Goal: Task Accomplishment & Management: Use online tool/utility

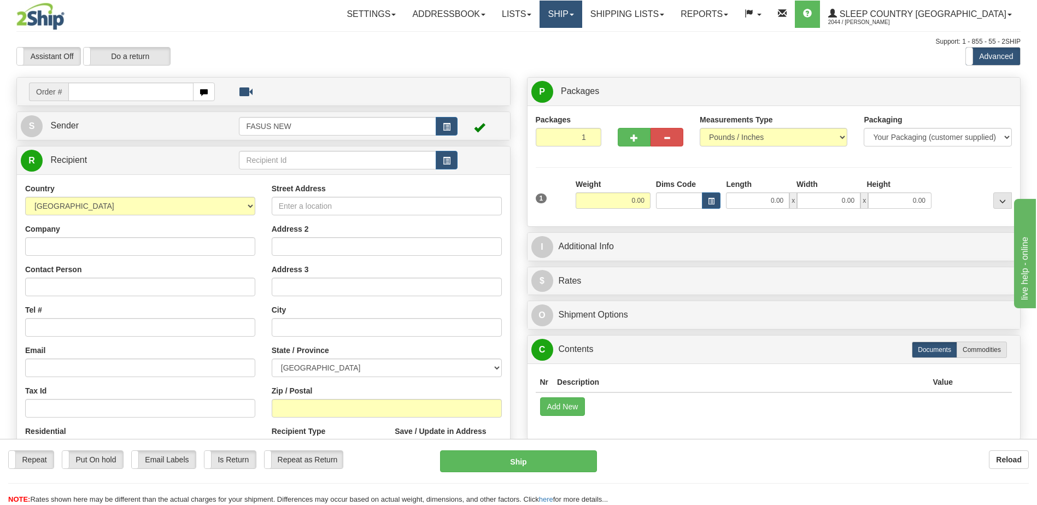
click at [581, 15] on link "Ship" at bounding box center [560, 14] width 42 height 27
click at [571, 55] on span "OnHold / Order Queue" at bounding box center [531, 52] width 77 height 9
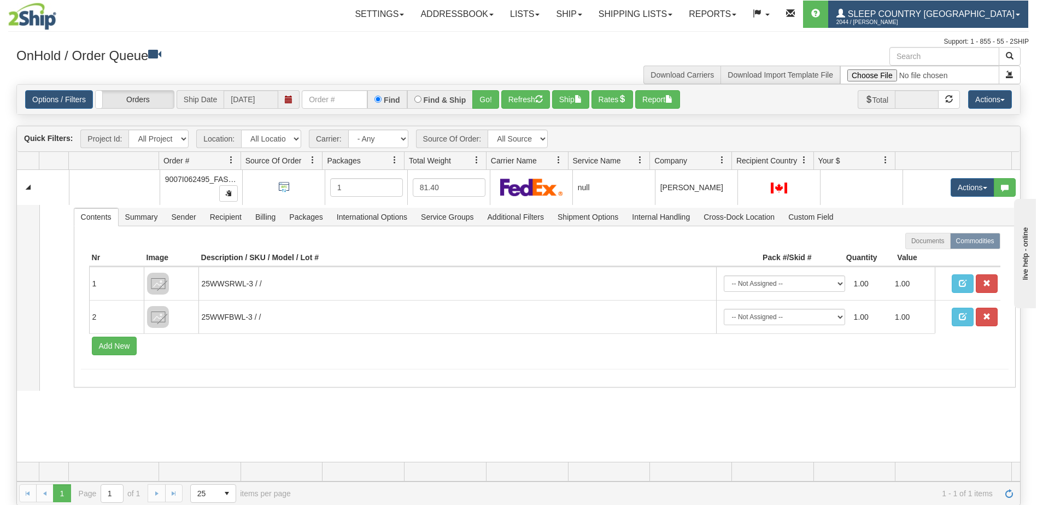
click at [956, 11] on span "Sleep Country [GEOGRAPHIC_DATA]" at bounding box center [929, 13] width 169 height 9
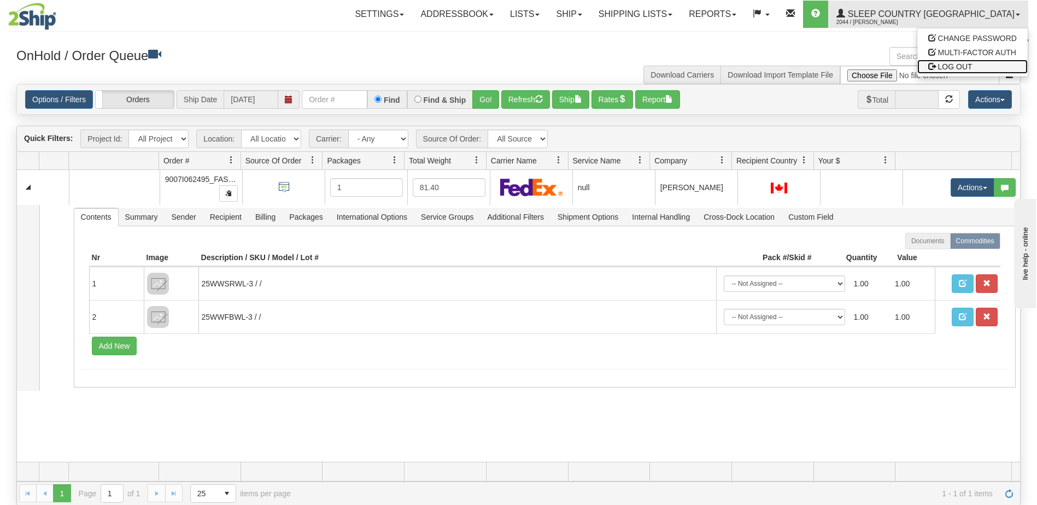
click at [965, 67] on span "LOG OUT" at bounding box center [955, 66] width 34 height 9
